Goal: Task Accomplishment & Management: Manage account settings

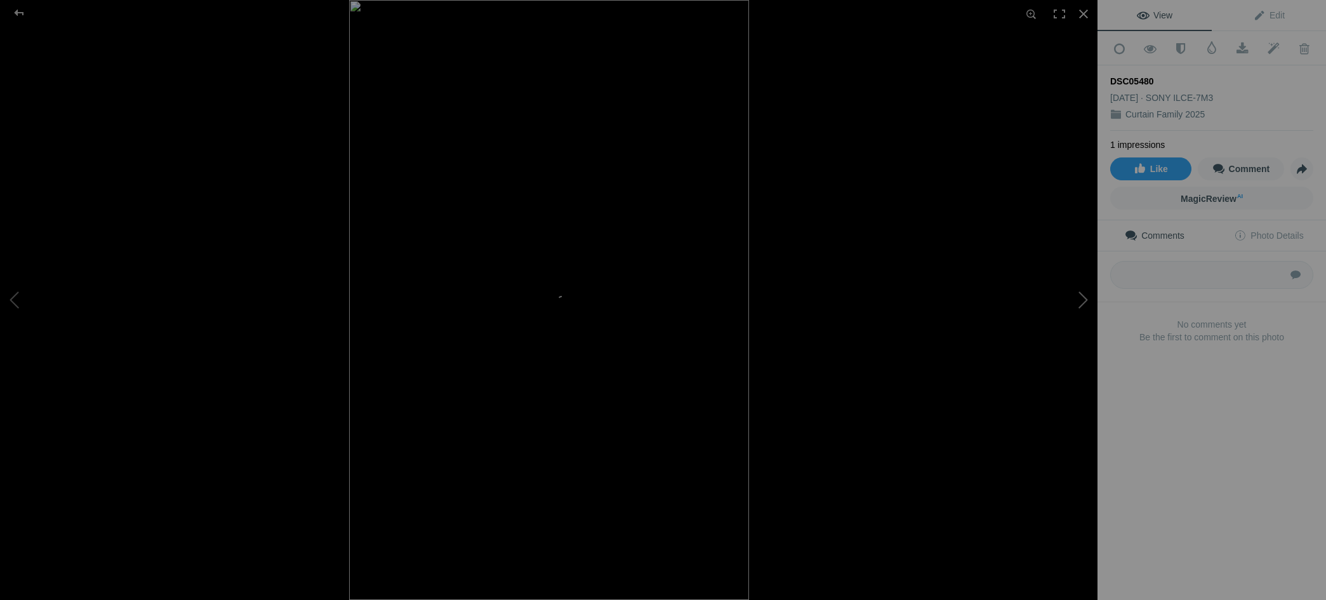
click at [1081, 297] on button at bounding box center [1049, 300] width 95 height 216
click at [1081, 296] on button at bounding box center [1049, 300] width 95 height 216
click at [1082, 18] on div at bounding box center [1084, 14] width 28 height 28
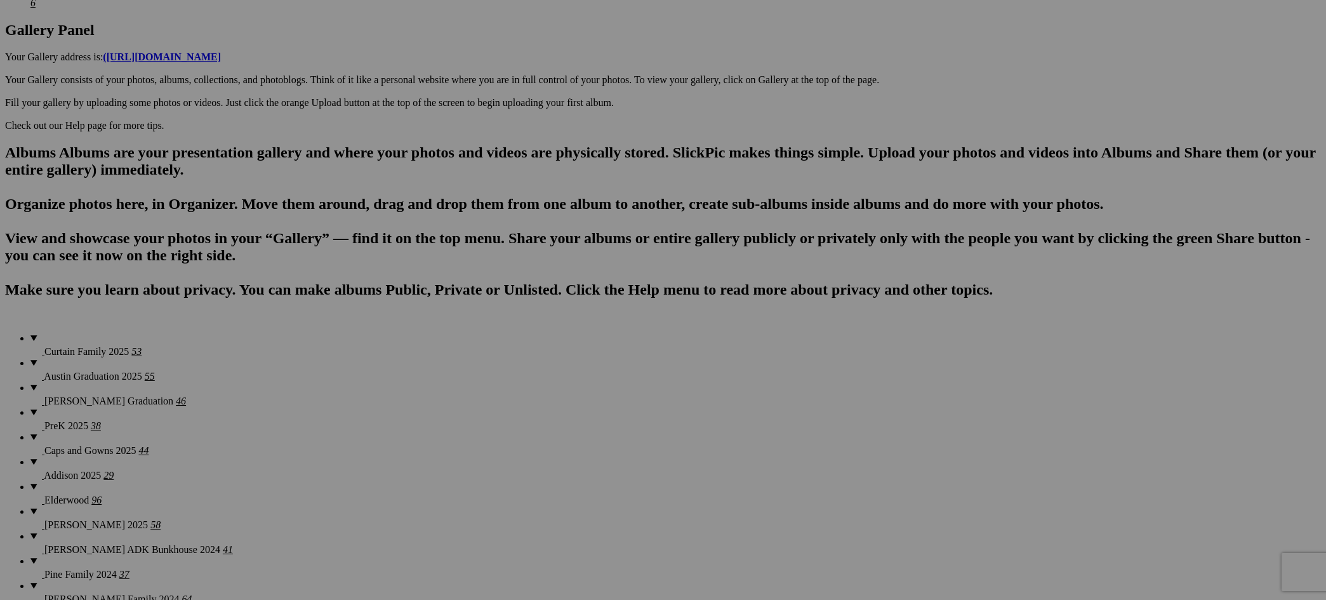
scroll to position [660, 0]
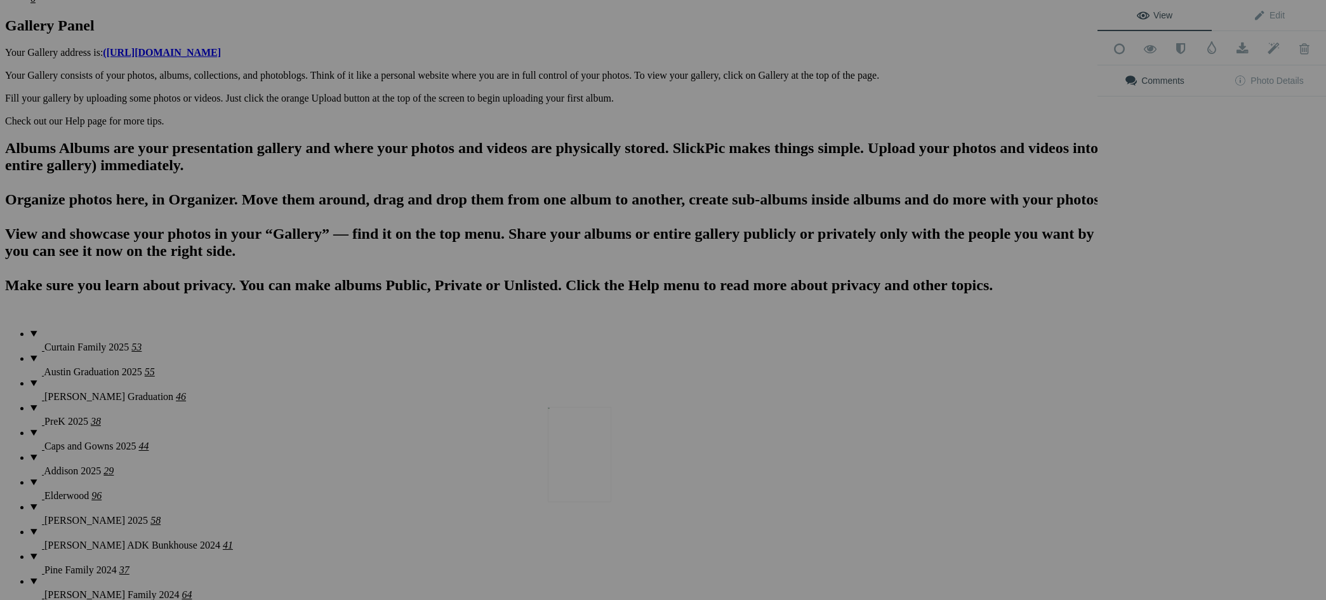
click at [603, 336] on div at bounding box center [549, 300] width 1098 height 600
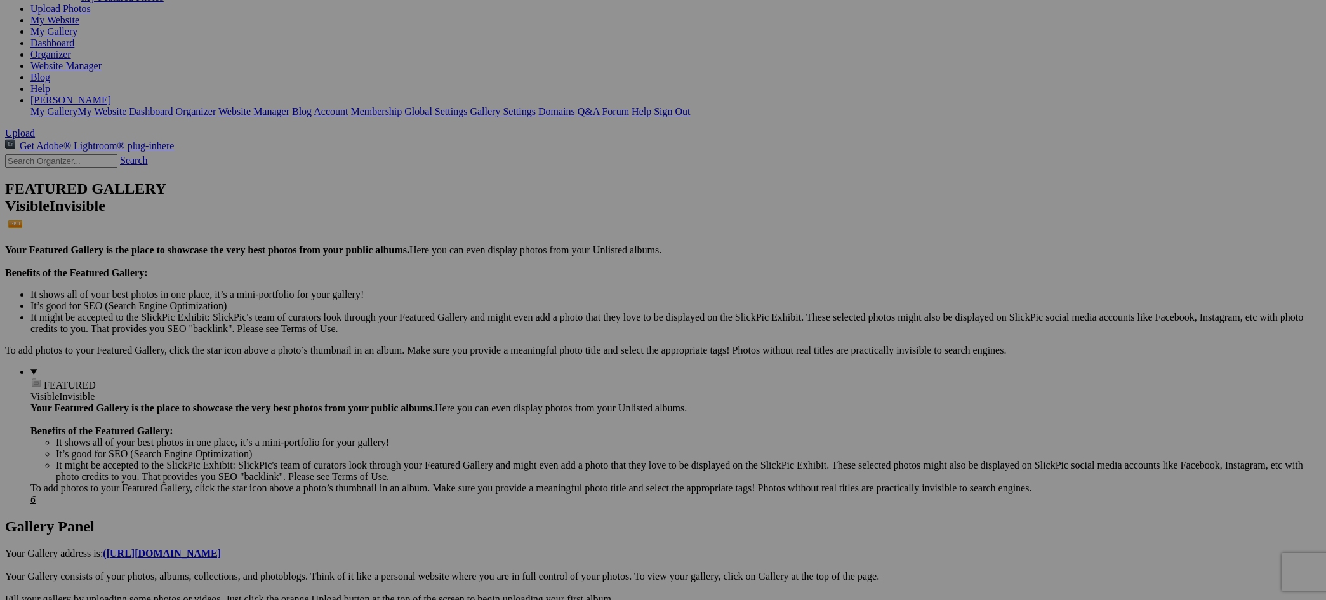
scroll to position [149, 0]
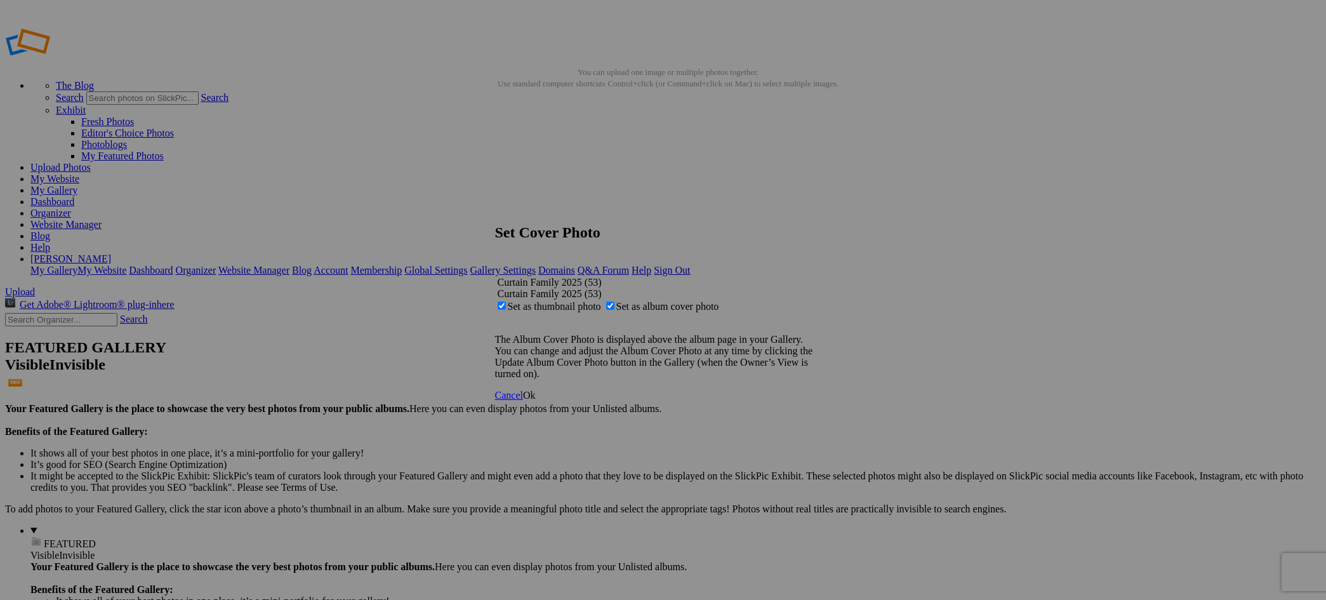
drag, startPoint x: 653, startPoint y: 295, endPoint x: 689, endPoint y: 308, distance: 38.6
click at [653, 301] on span "Set as album cover photo" at bounding box center [667, 306] width 103 height 11
click at [614, 302] on input "Set as album cover photo" at bounding box center [610, 306] width 8 height 8
checkbox input "false"
click at [536, 401] on span "Ok" at bounding box center [529, 395] width 13 height 11
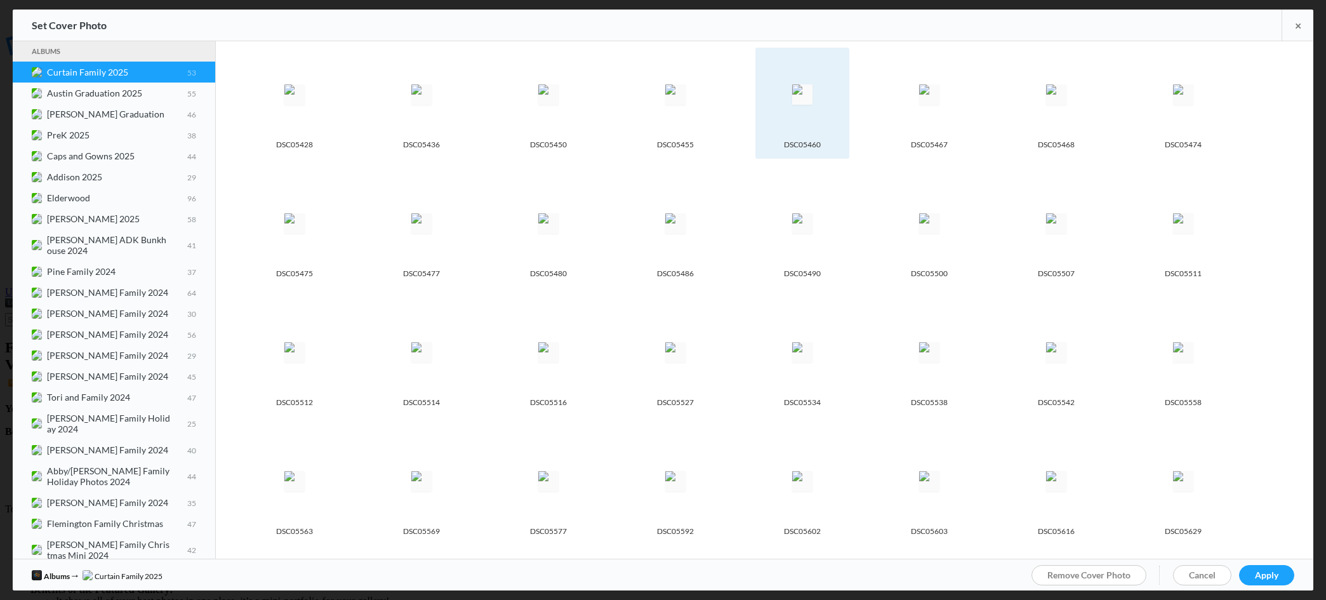
click at [787, 136] on div "DSC05460" at bounding box center [802, 143] width 81 height 17
click at [795, 105] on img at bounding box center [802, 94] width 20 height 20
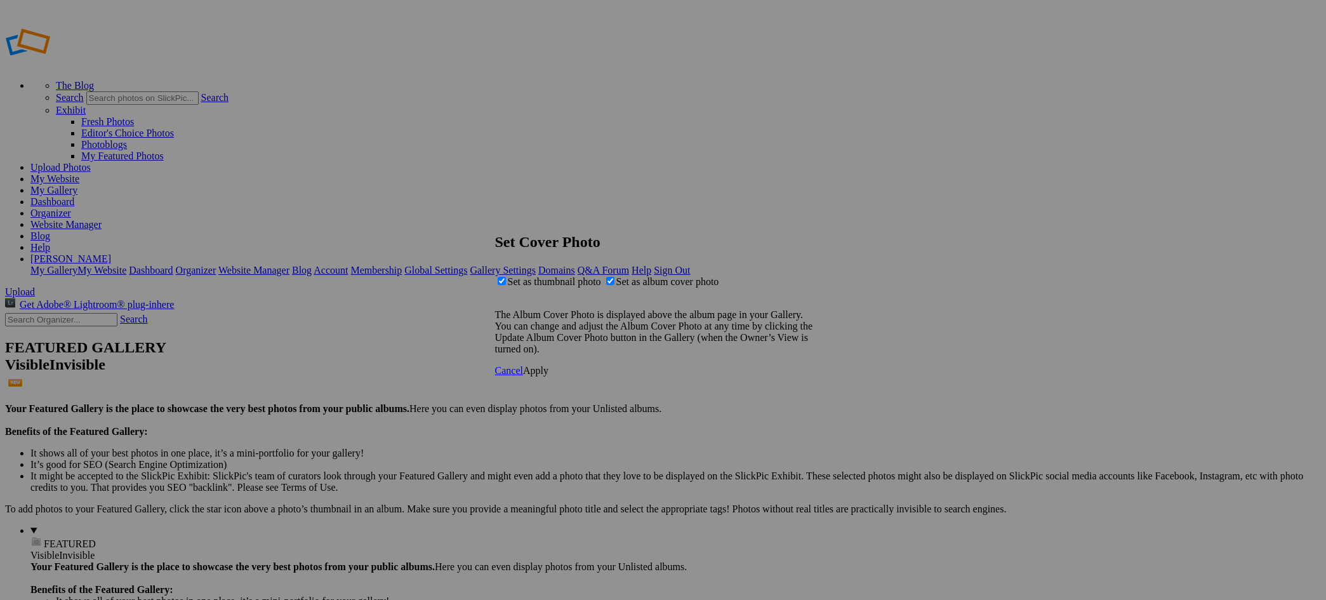
drag, startPoint x: 643, startPoint y: 289, endPoint x: 665, endPoint y: 303, distance: 26.1
click at [643, 287] on span "Set as album cover photo" at bounding box center [667, 281] width 103 height 11
click at [614, 285] on input "Set as album cover photo" at bounding box center [610, 281] width 8 height 8
checkbox input "false"
click at [548, 376] on link "Apply" at bounding box center [535, 370] width 25 height 11
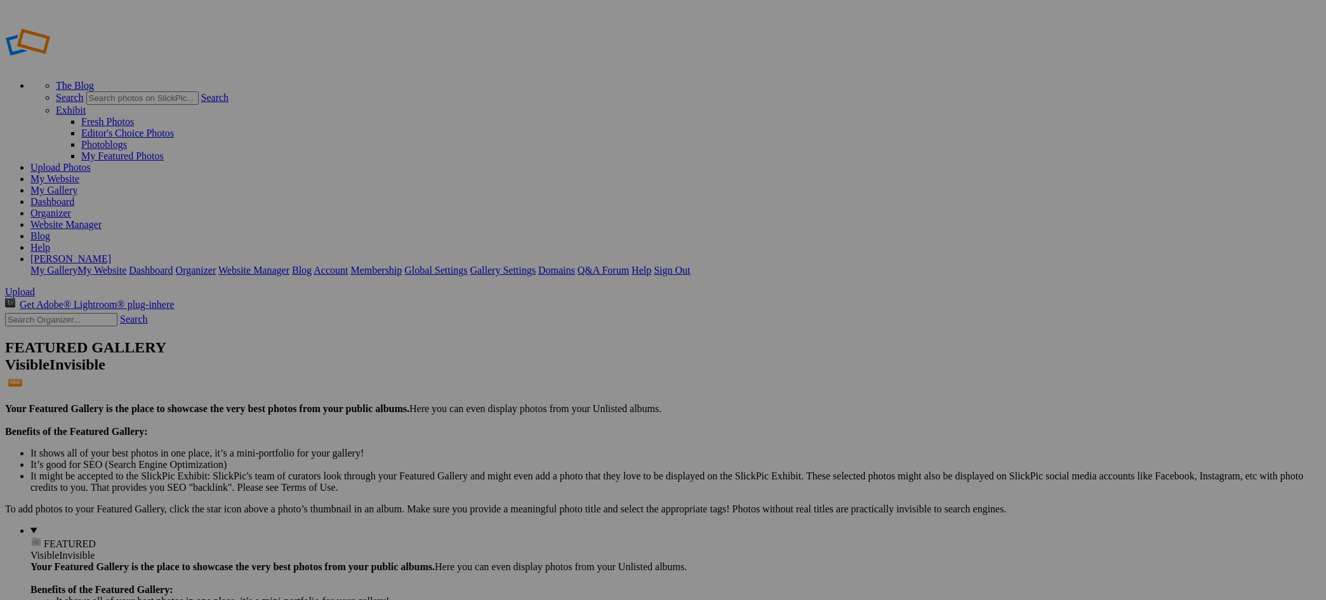
click at [77, 185] on link "My Gallery" at bounding box center [53, 190] width 47 height 11
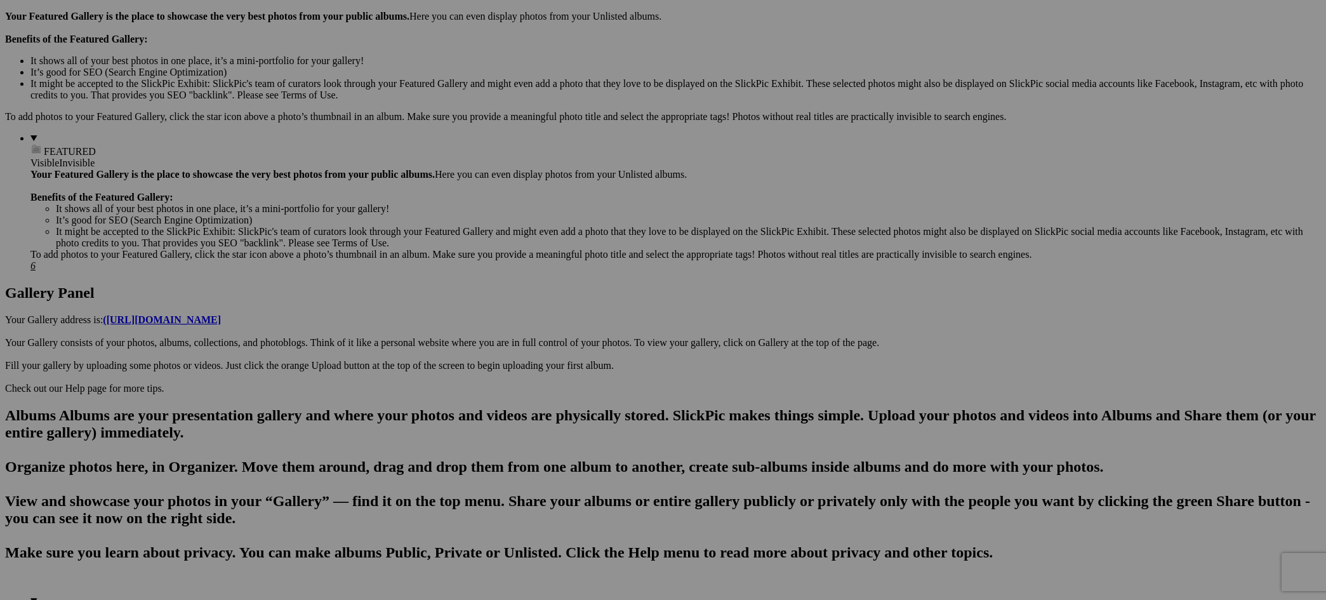
scroll to position [394, 0]
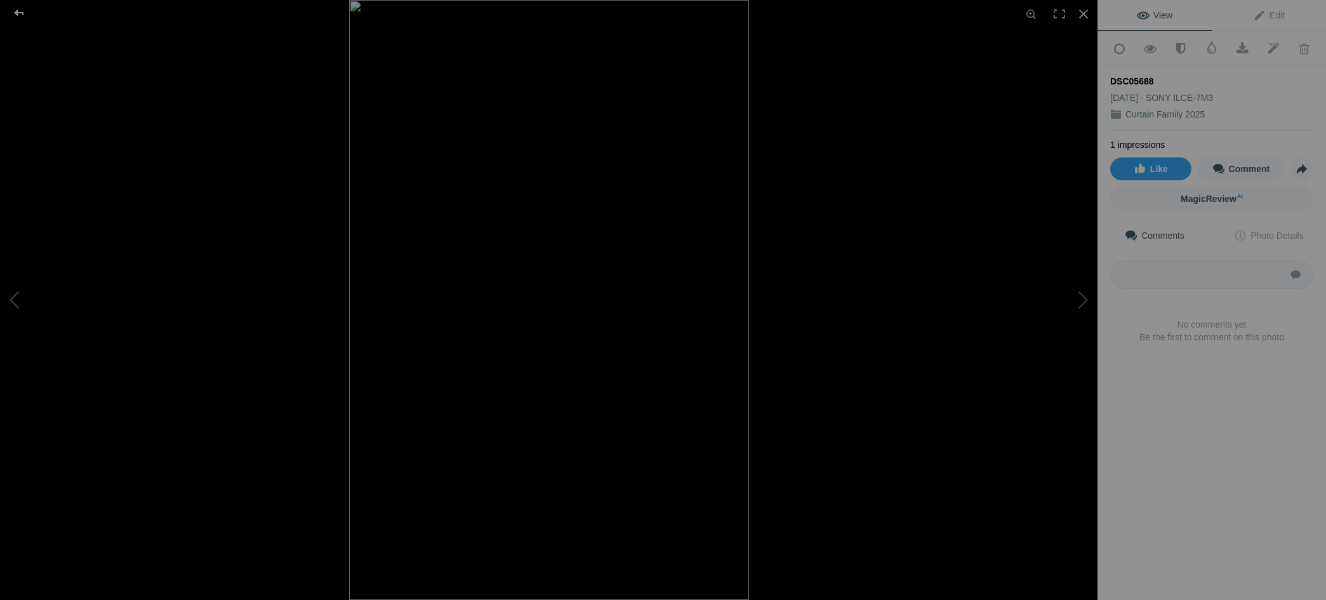
click at [22, 9] on div at bounding box center [19, 12] width 46 height 25
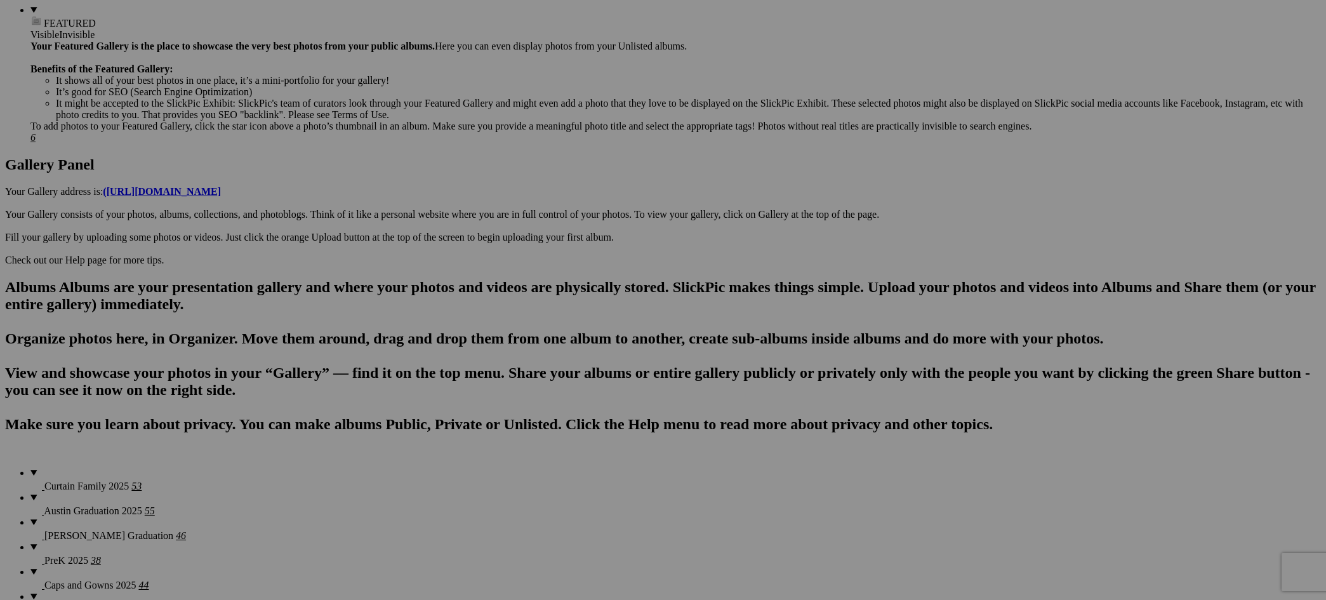
scroll to position [519, 0]
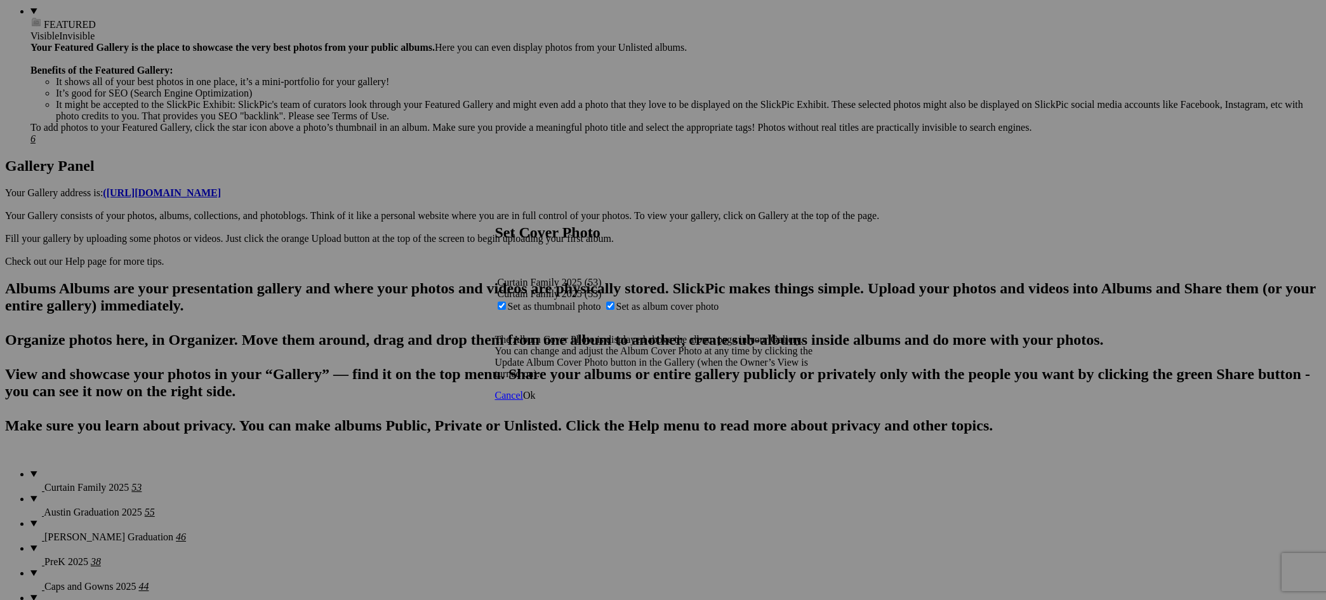
click at [660, 301] on span "Set as album cover photo" at bounding box center [667, 306] width 103 height 11
click at [614, 302] on input "Set as album cover photo" at bounding box center [610, 306] width 8 height 8
checkbox input "false"
click at [536, 401] on span "Ok" at bounding box center [529, 395] width 13 height 11
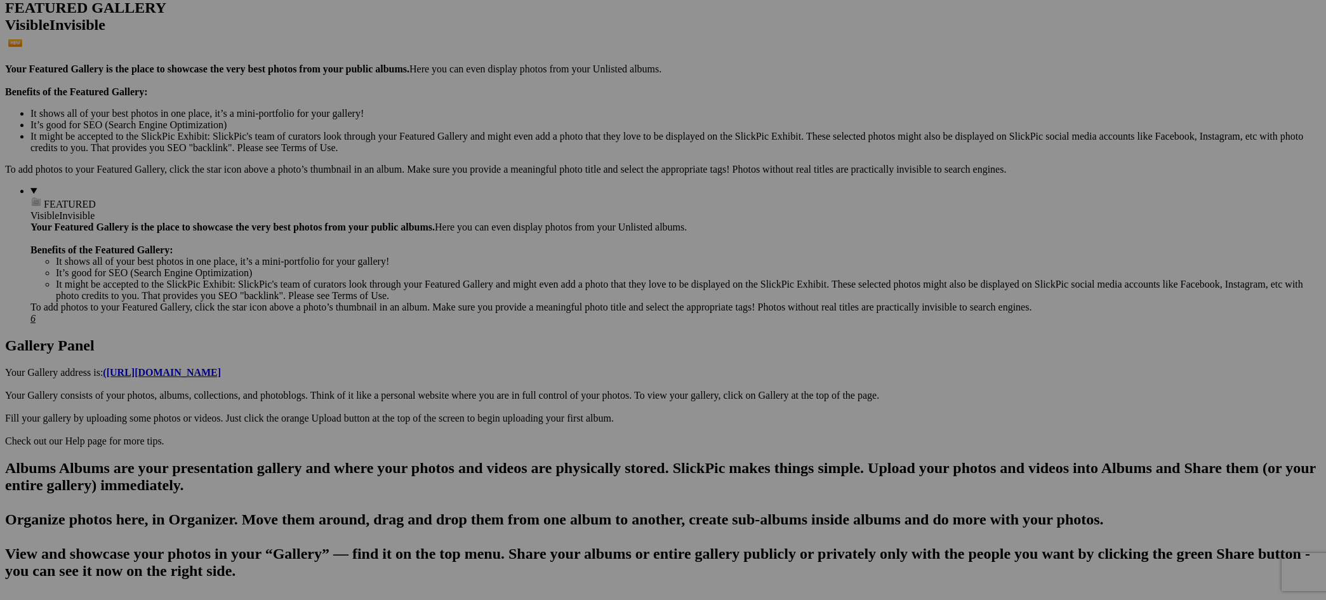
scroll to position [284, 0]
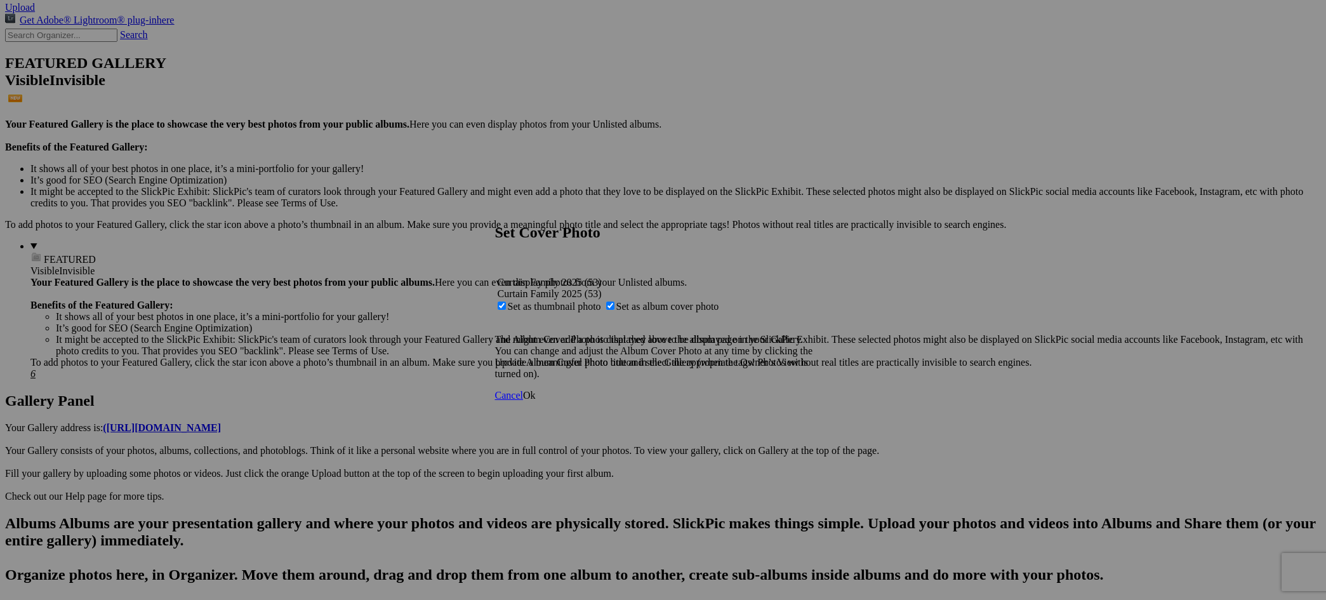
click at [651, 301] on span "Set as album cover photo" at bounding box center [667, 306] width 103 height 11
click at [614, 302] on input "Set as album cover photo" at bounding box center [610, 306] width 8 height 8
checkbox input "false"
click at [536, 401] on span "Ok" at bounding box center [529, 395] width 13 height 11
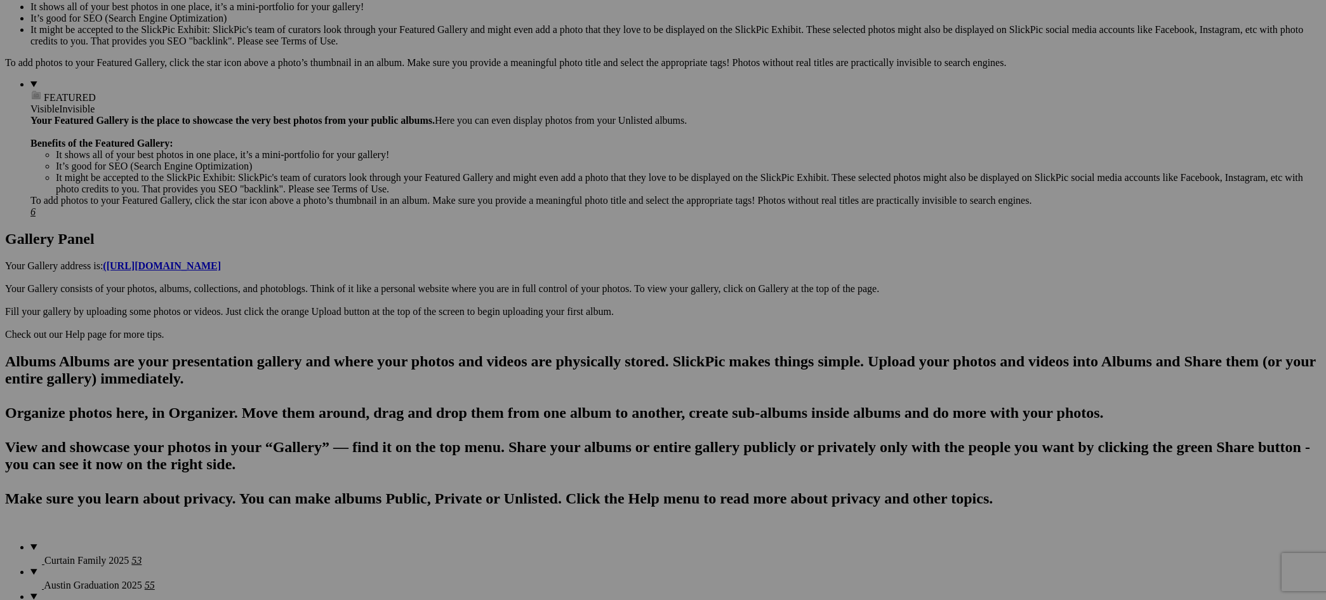
scroll to position [449, 0]
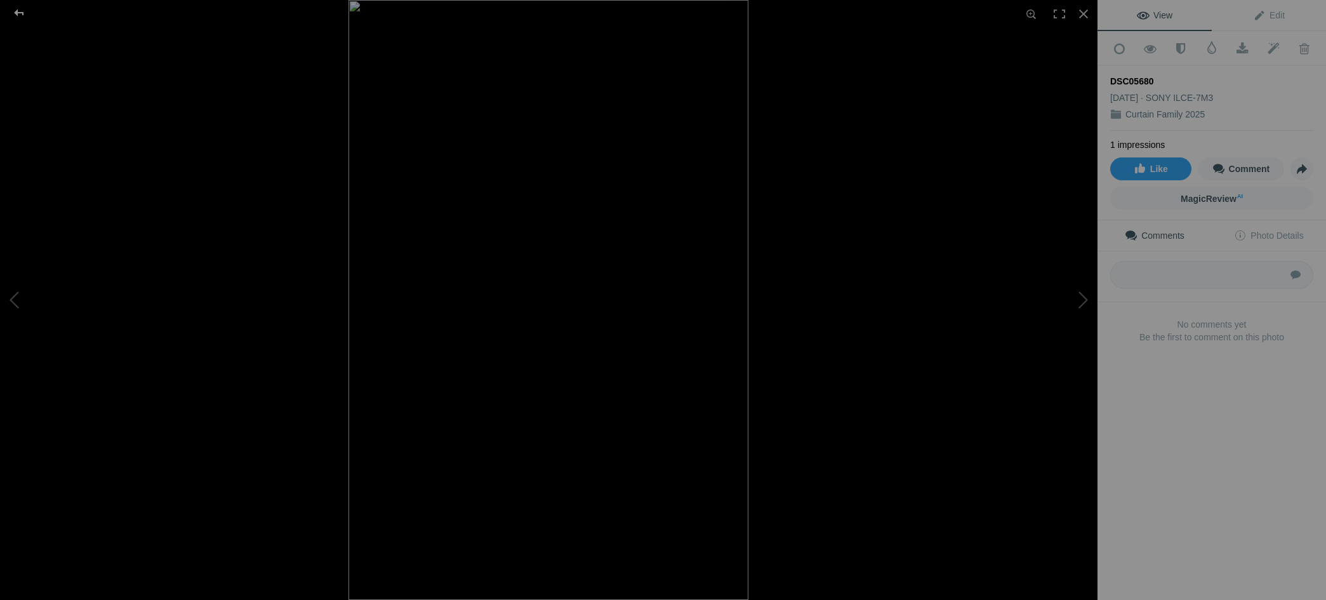
click at [22, 15] on div at bounding box center [19, 12] width 46 height 25
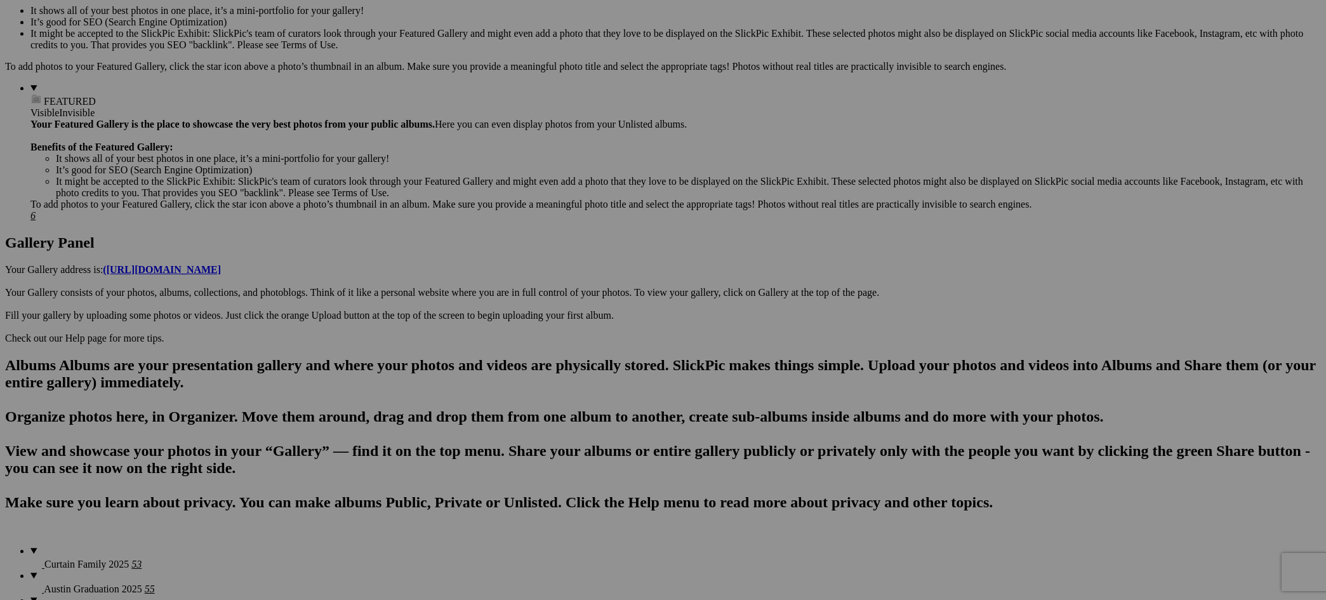
scroll to position [441, 0]
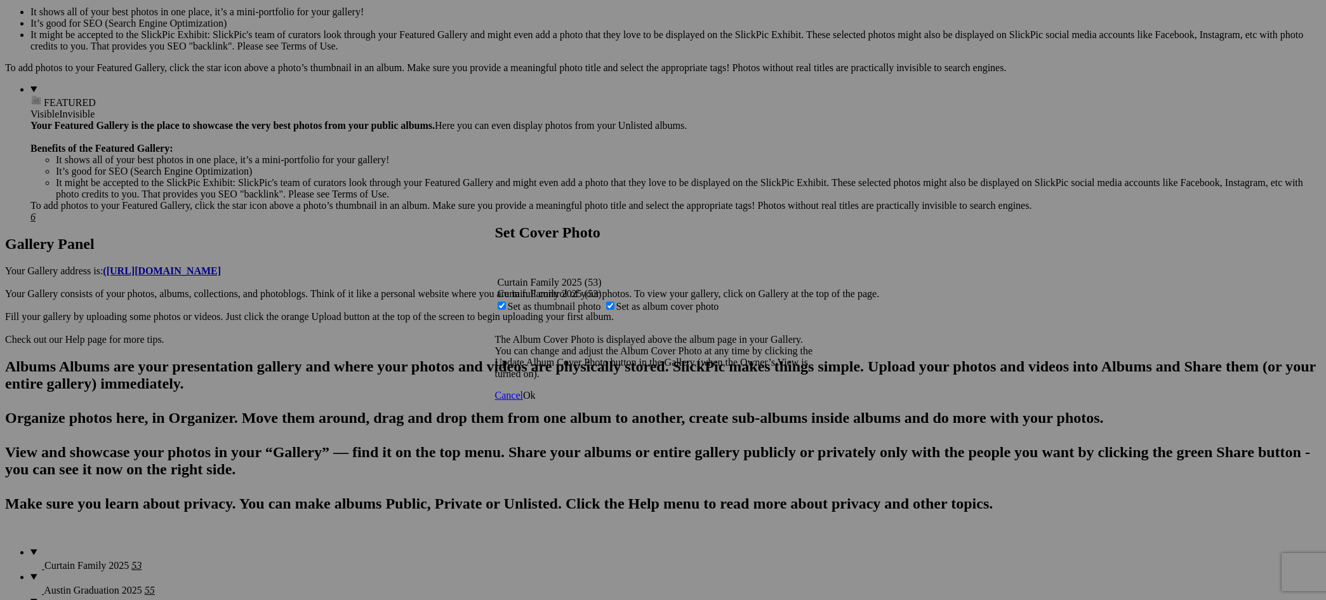
click at [651, 301] on span "Set as album cover photo" at bounding box center [667, 306] width 103 height 11
click at [614, 302] on input "Set as album cover photo" at bounding box center [610, 306] width 8 height 8
checkbox input "false"
click at [536, 401] on span "Ok" at bounding box center [529, 395] width 13 height 11
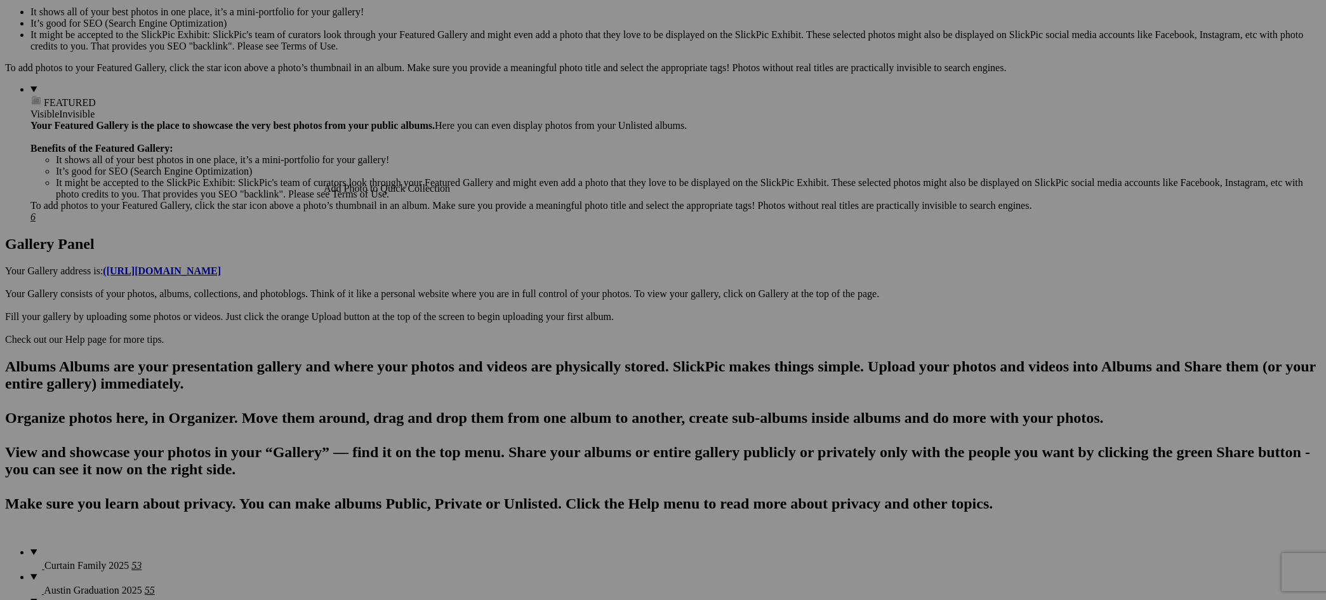
scroll to position [48, 0]
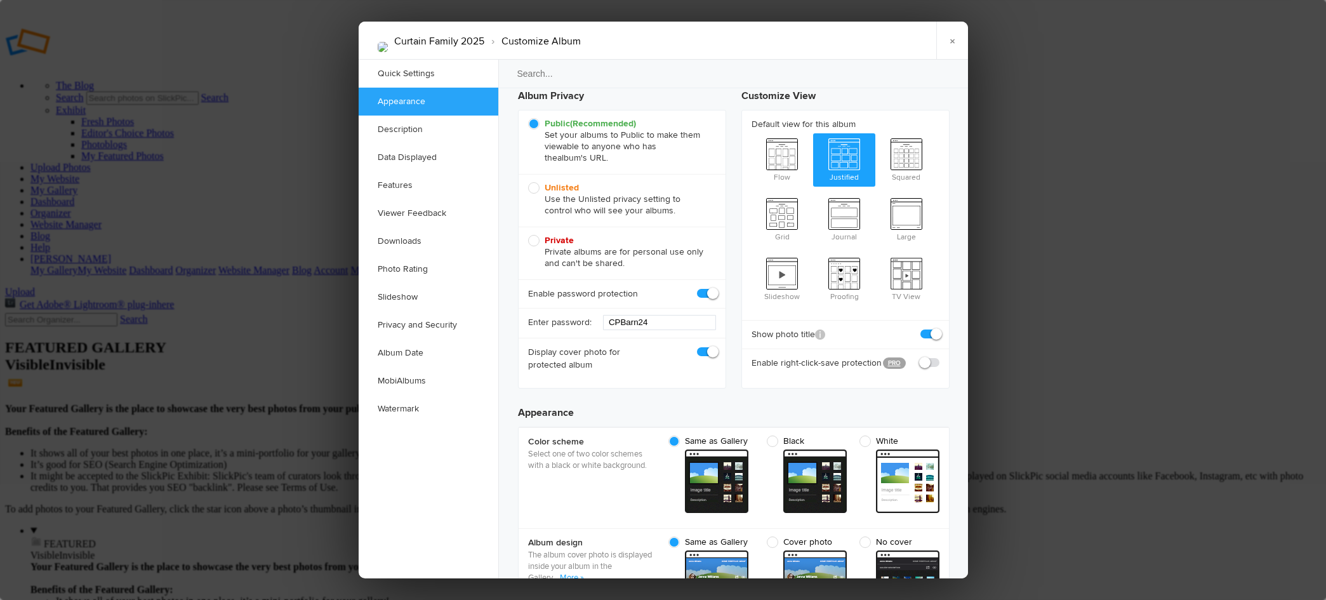
click at [539, 242] on span "Private Private albums are for personal use only and can't be shared." at bounding box center [619, 252] width 182 height 34
click at [528, 235] on input "Private Private albums are for personal use only and can't be shared." at bounding box center [528, 234] width 1 height 1
radio input "true"
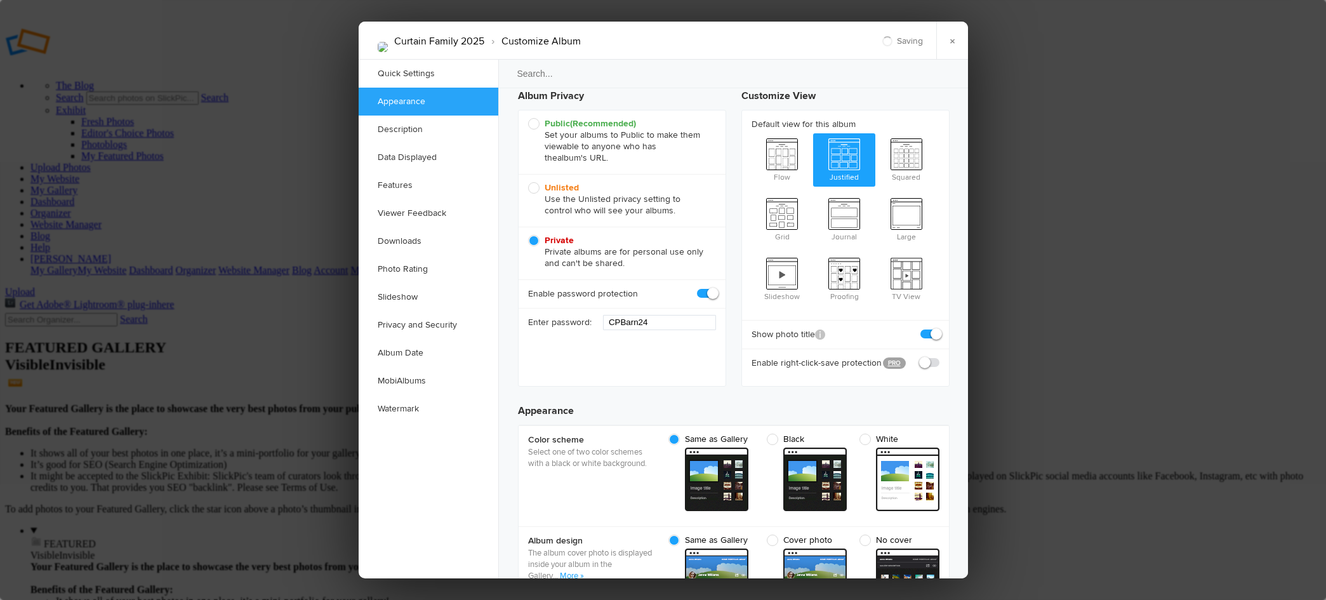
click at [532, 122] on span "Public (Recommended) Set your albums to Public to make them viewable to anyone …" at bounding box center [619, 141] width 182 height 46
click at [528, 118] on input "Public (Recommended) Set your albums to Public to make them viewable to anyone …" at bounding box center [528, 117] width 1 height 1
radio input "true"
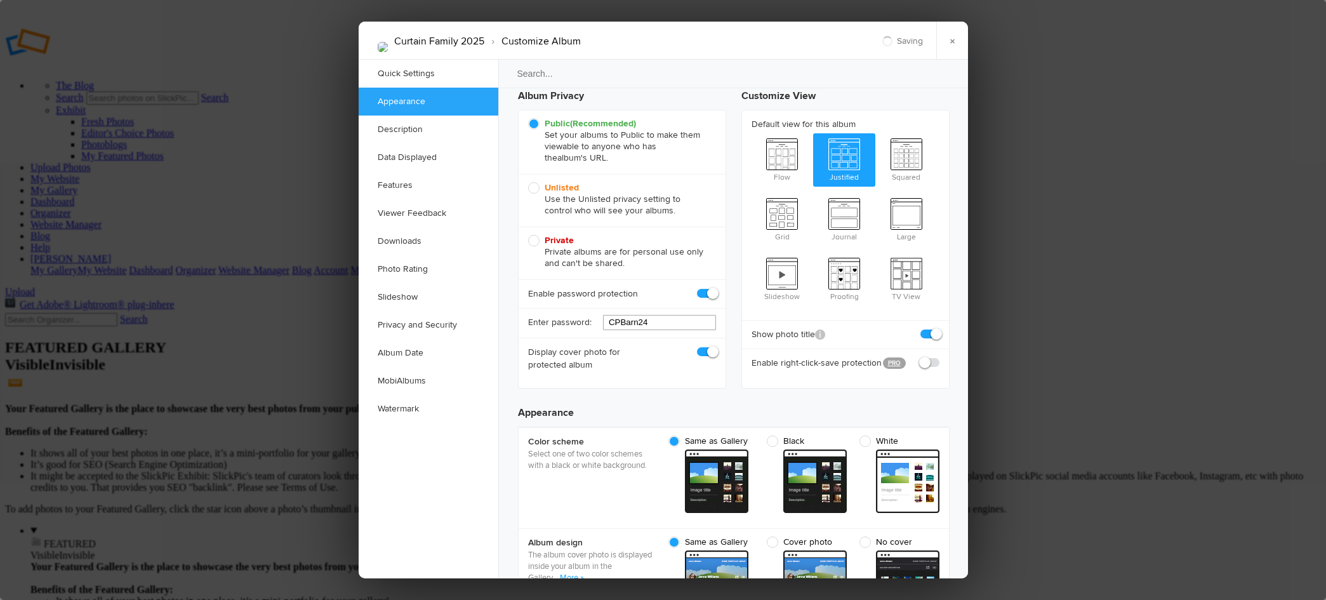
click at [655, 324] on input "CPBarn24" at bounding box center [659, 322] width 113 height 15
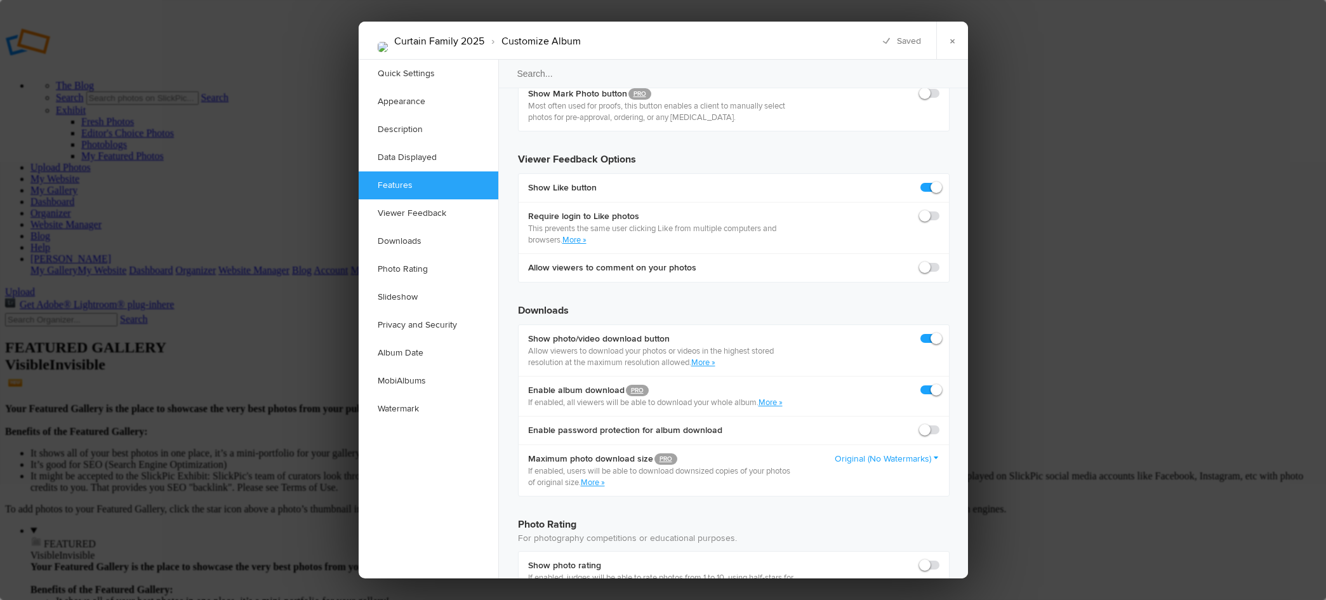
scroll to position [2713, 0]
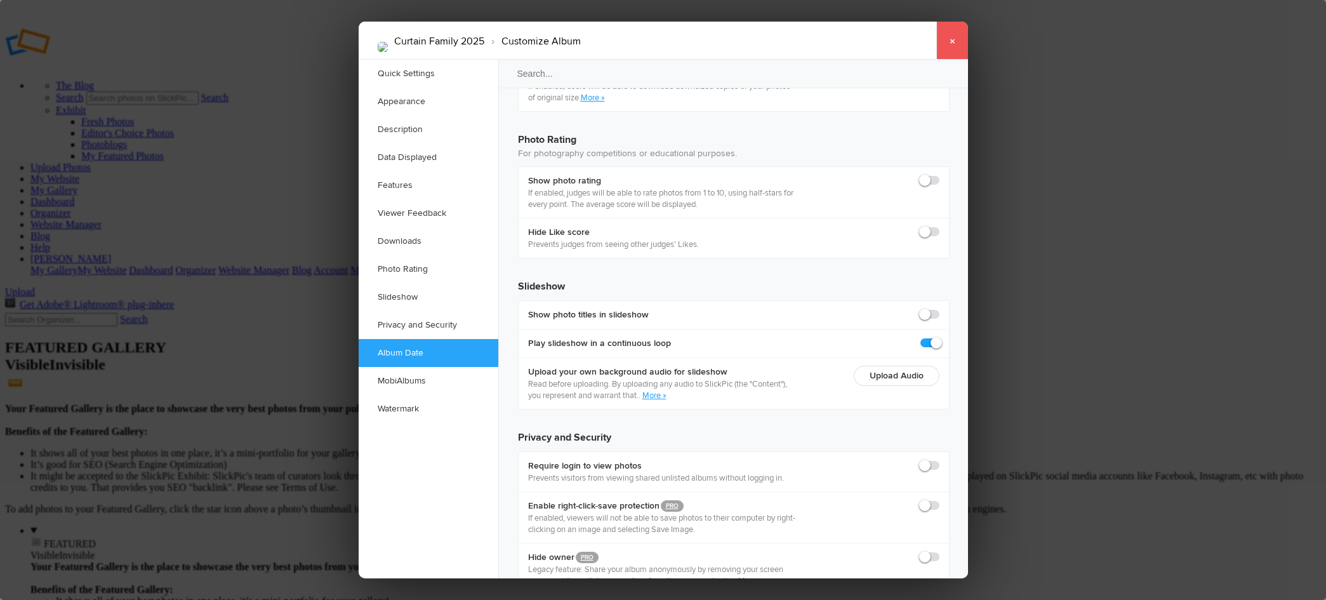
type input "LongLake"
click at [952, 48] on link "×" at bounding box center [952, 41] width 32 height 38
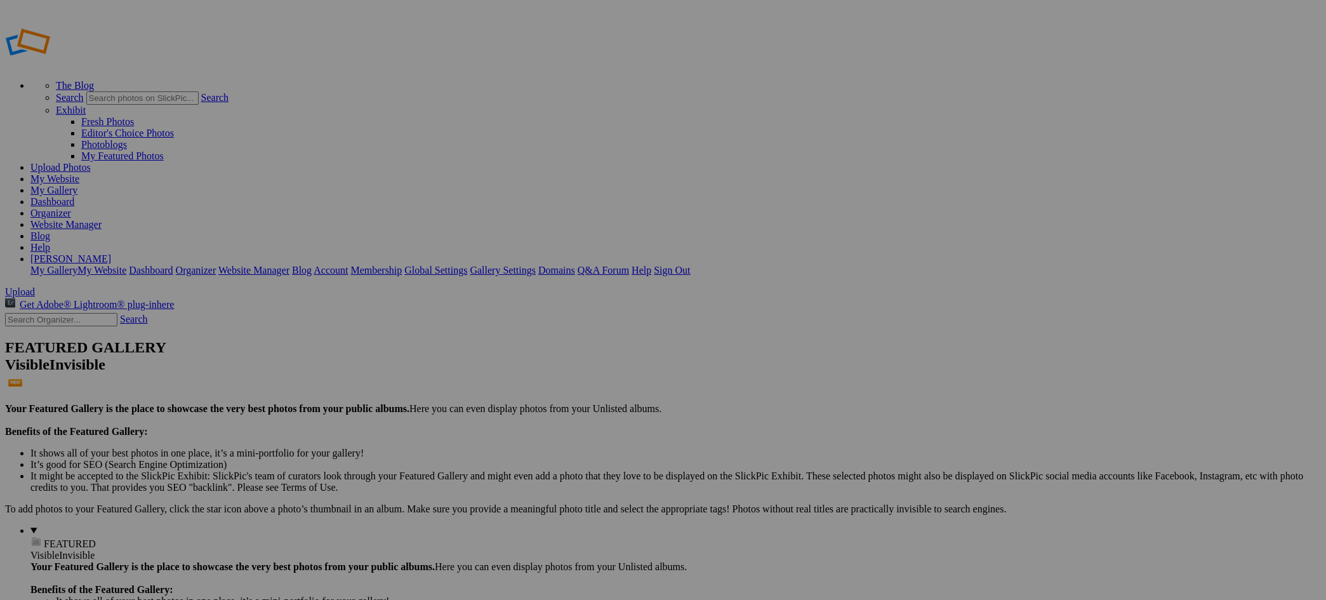
scroll to position [66, 0]
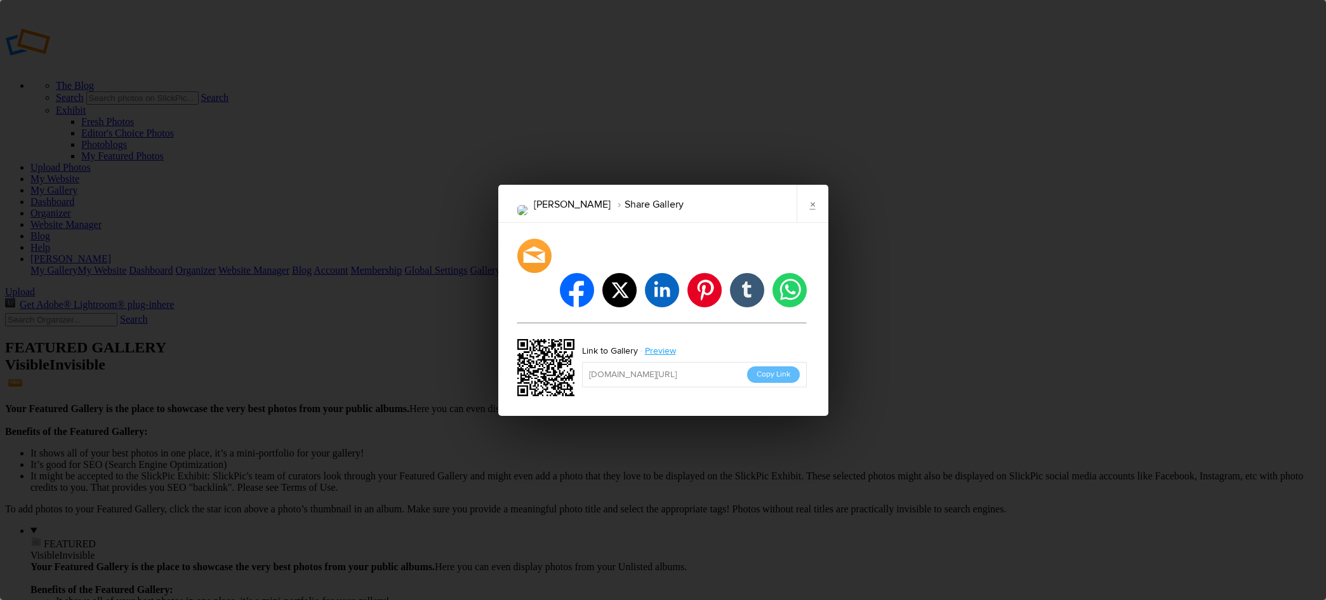
drag, startPoint x: 811, startPoint y: 218, endPoint x: 803, endPoint y: 218, distance: 8.3
click at [811, 218] on link "×" at bounding box center [813, 204] width 32 height 38
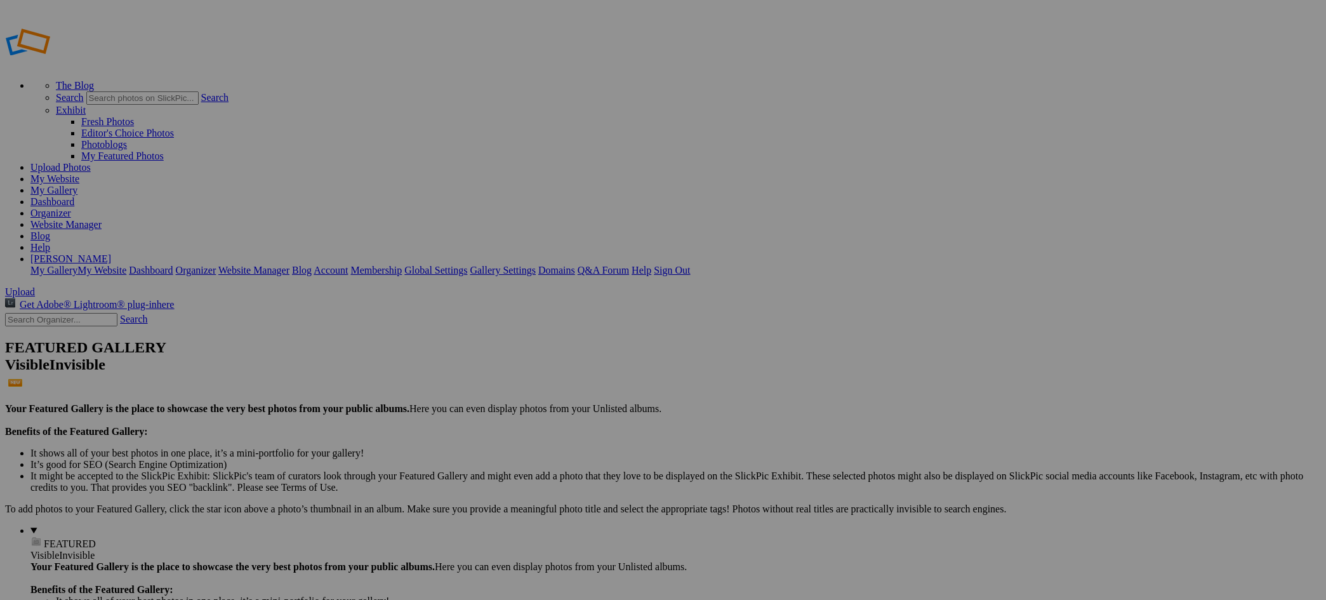
click at [536, 265] on link "Gallery Settings" at bounding box center [503, 270] width 66 height 11
